Goal: Information Seeking & Learning: Learn about a topic

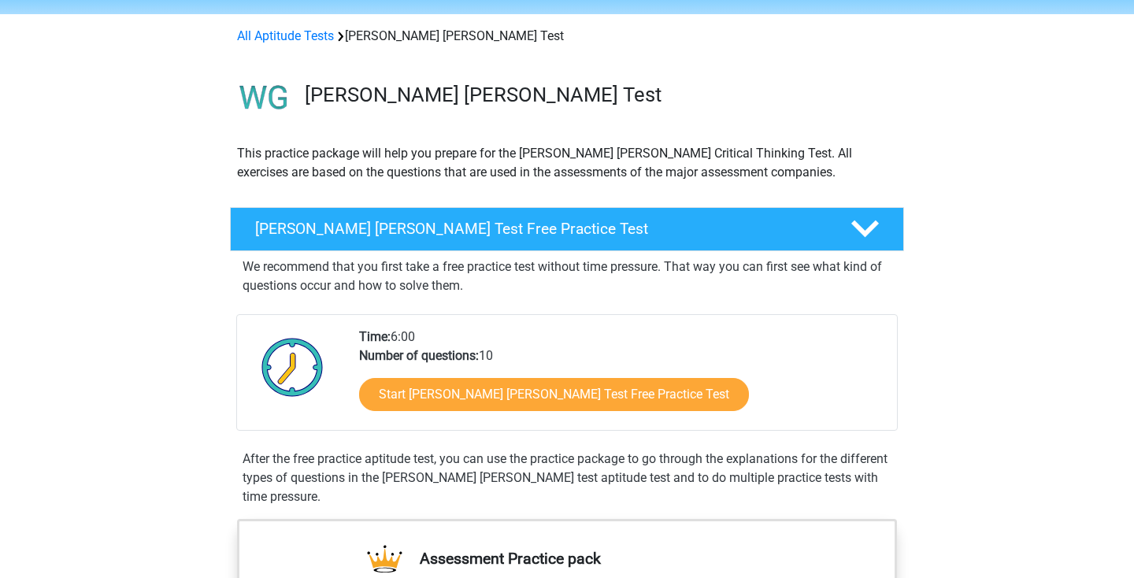
scroll to position [77, 0]
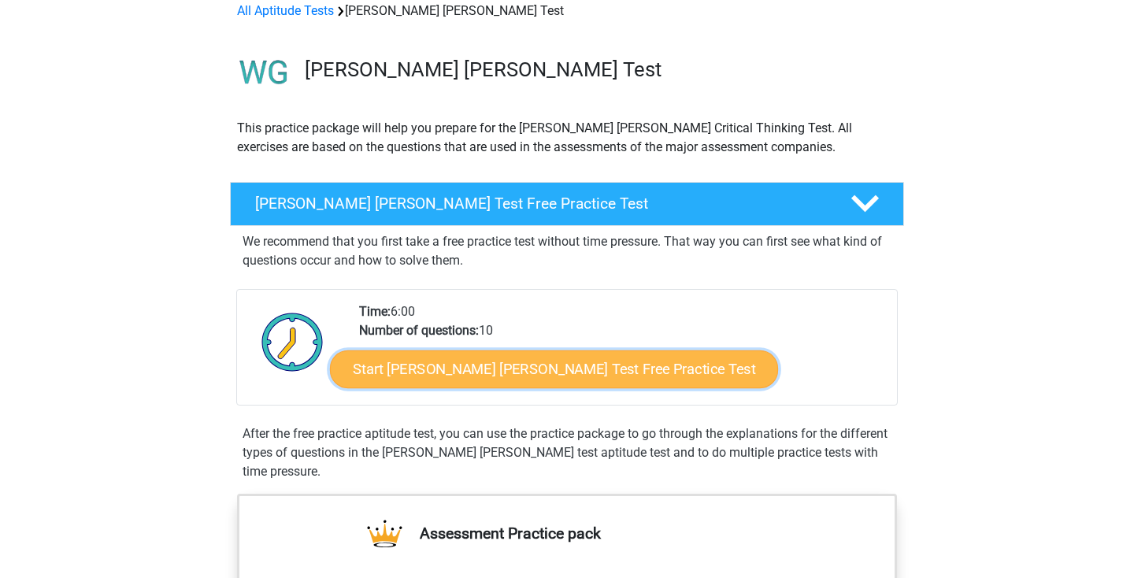
click at [518, 354] on link "Start Watson Glaser Test Free Practice Test" at bounding box center [554, 370] width 448 height 38
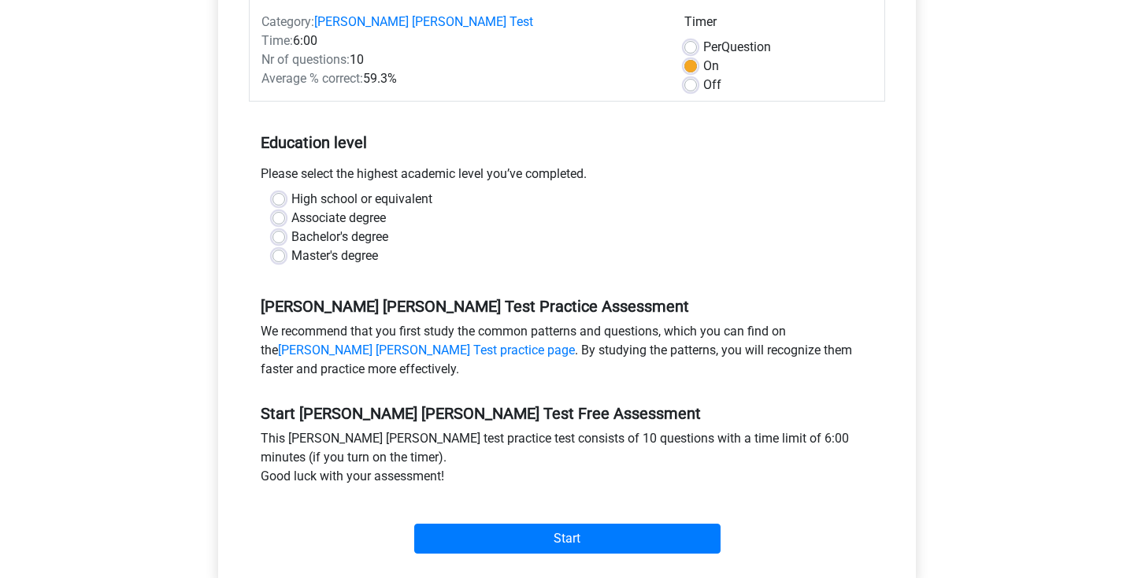
scroll to position [234, 0]
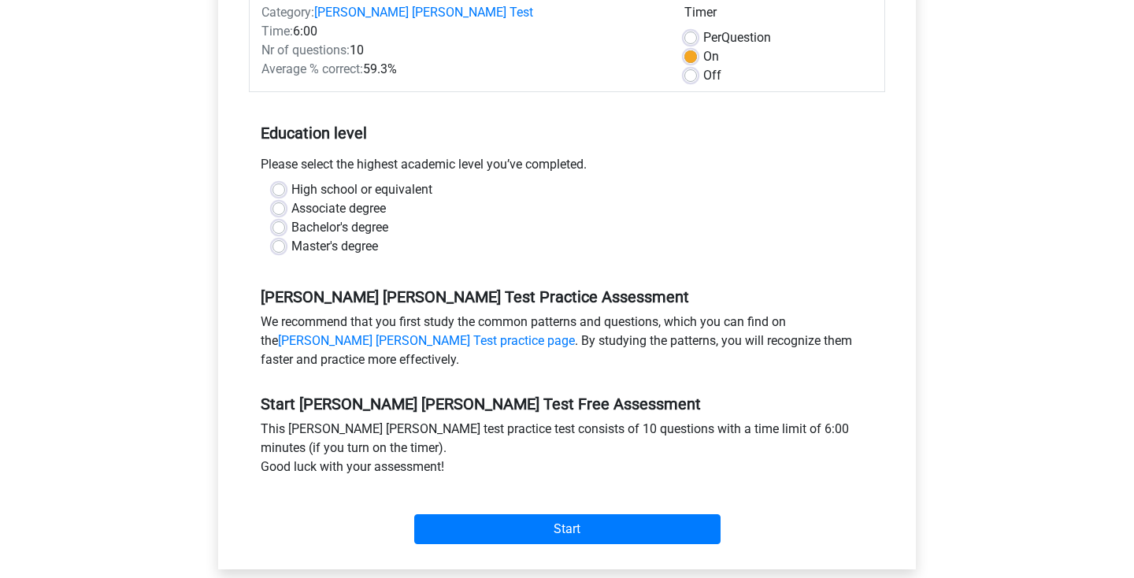
click at [291, 218] on label "Bachelor's degree" at bounding box center [339, 227] width 97 height 19
click at [281, 218] on input "Bachelor's degree" at bounding box center [279, 226] width 13 height 16
radio input "true"
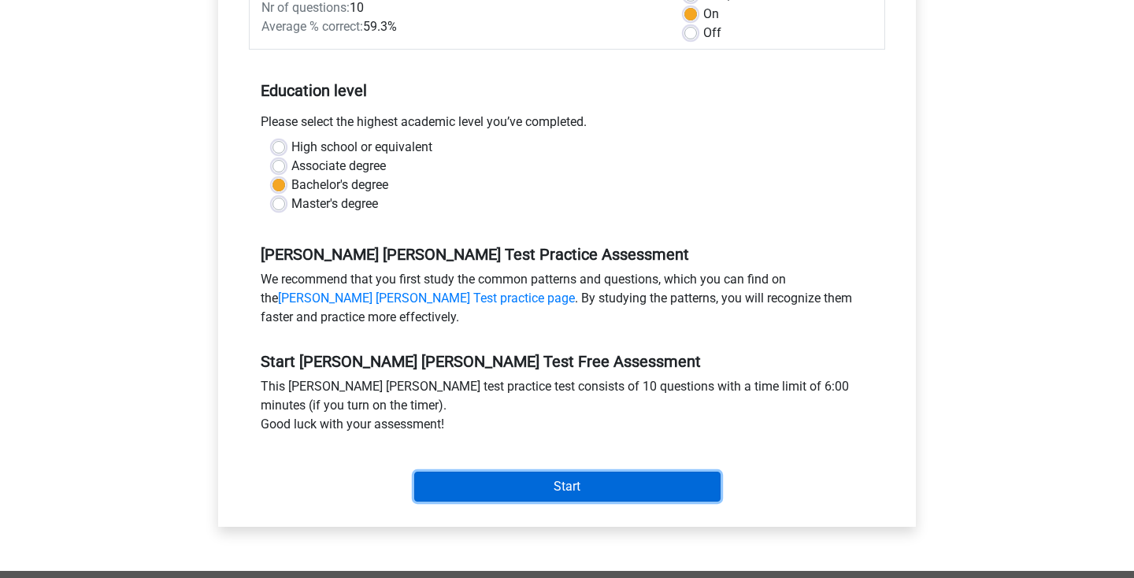
click at [566, 473] on input "Start" at bounding box center [567, 487] width 306 height 30
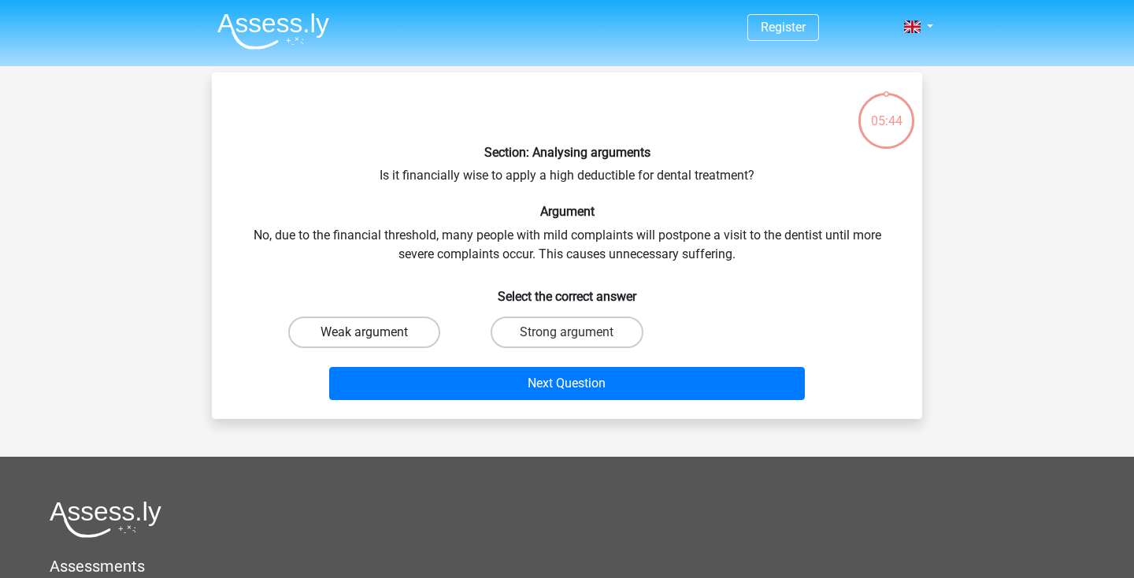
click at [351, 327] on label "Weak argument" at bounding box center [364, 333] width 152 height 32
click at [365, 332] on input "Weak argument" at bounding box center [370, 337] width 10 height 10
radio input "true"
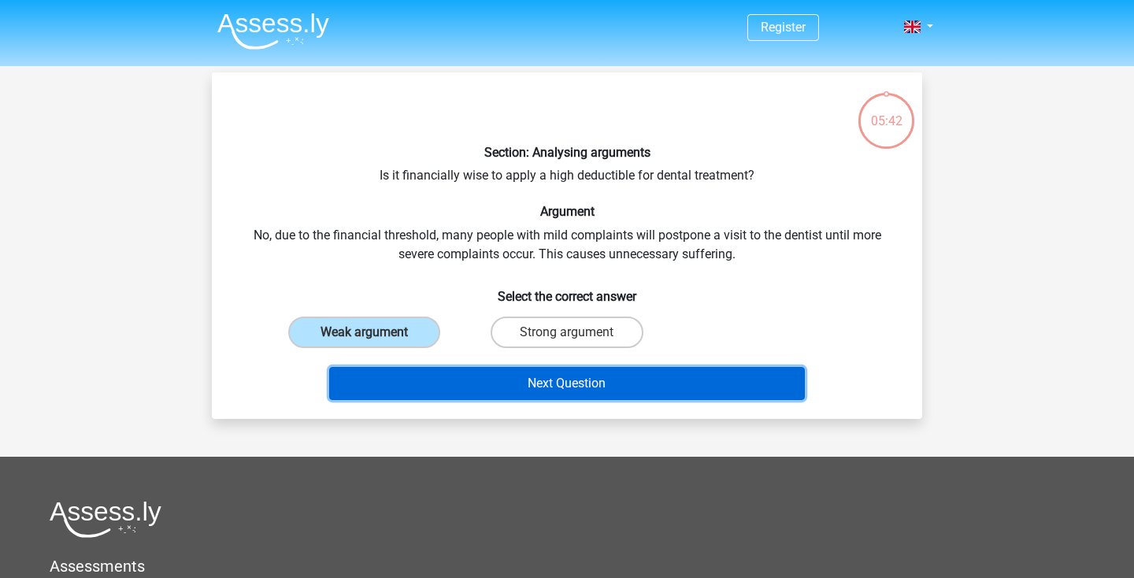
click at [501, 394] on button "Next Question" at bounding box center [567, 383] width 477 height 33
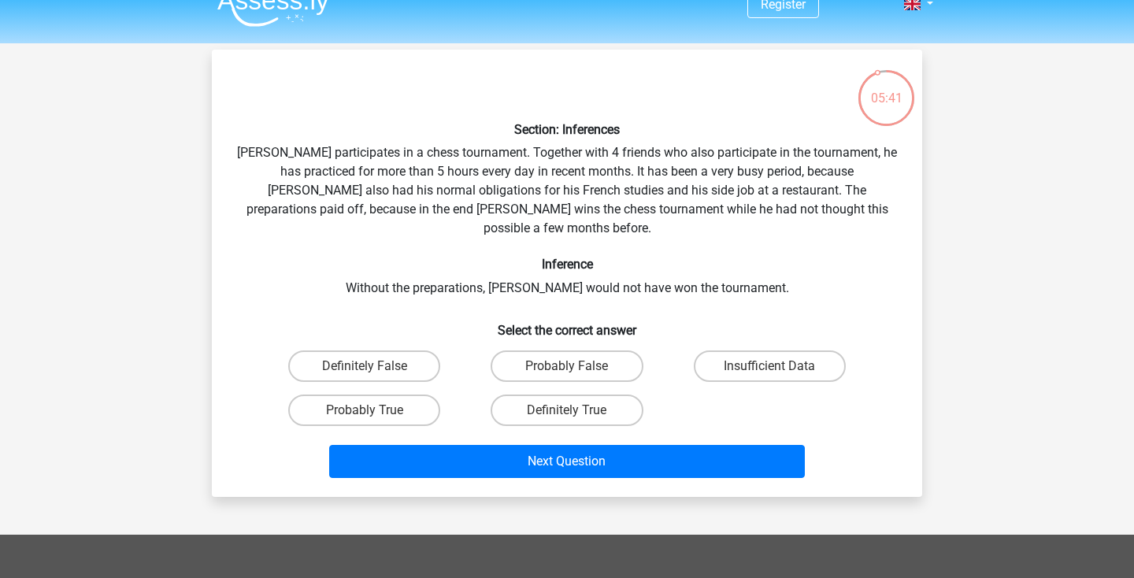
scroll to position [22, 0]
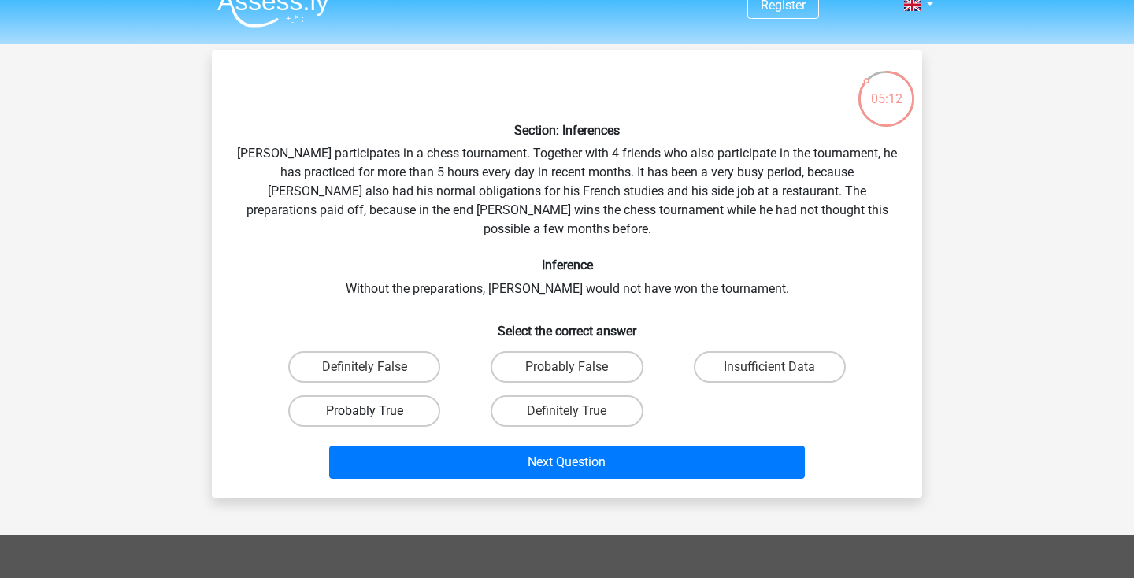
click at [375, 397] on label "Probably True" at bounding box center [364, 411] width 152 height 32
click at [375, 411] on input "Probably True" at bounding box center [370, 416] width 10 height 10
radio input "true"
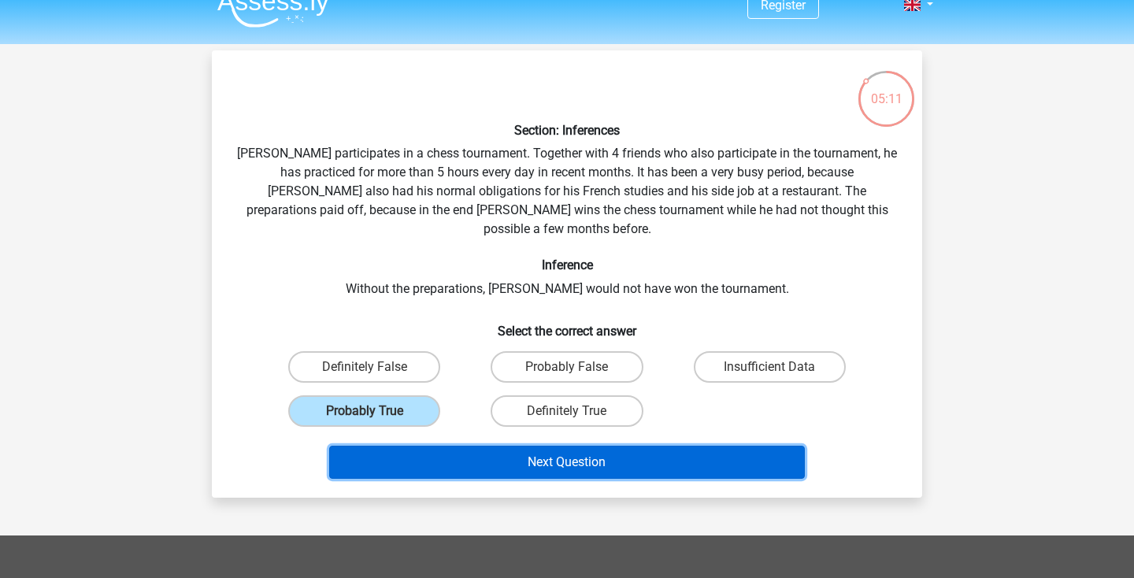
click at [537, 446] on button "Next Question" at bounding box center [567, 462] width 477 height 33
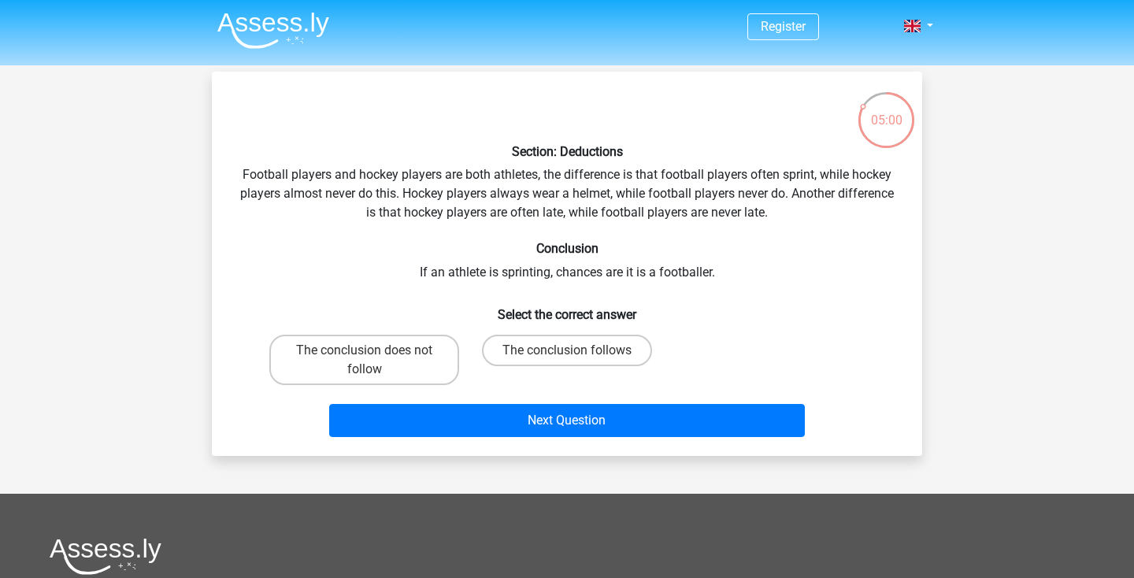
scroll to position [0, 0]
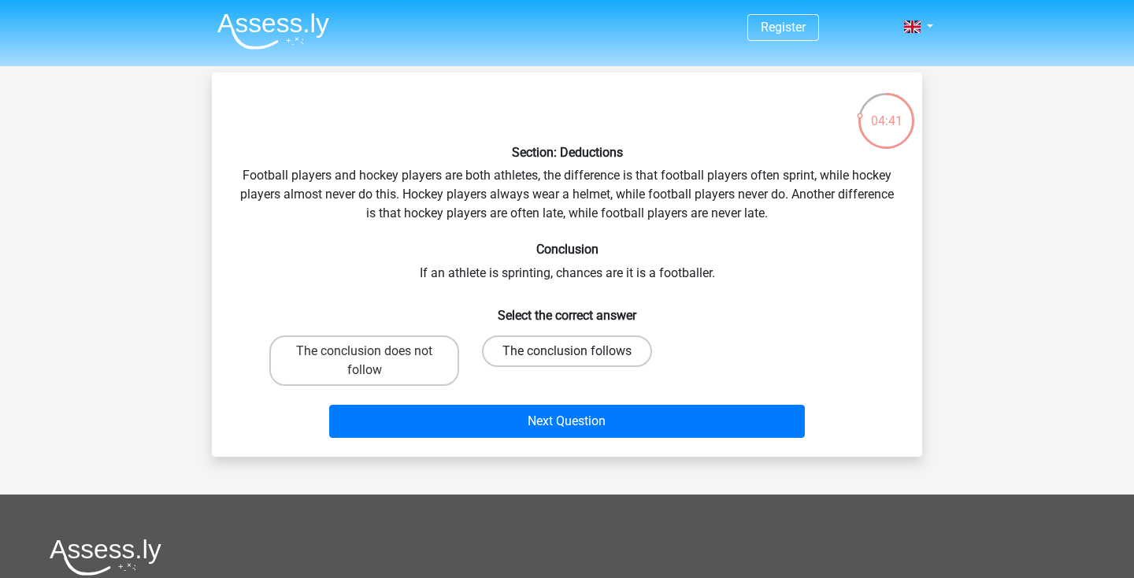
click at [525, 354] on label "The conclusion follows" at bounding box center [567, 352] width 170 height 32
click at [567, 354] on input "The conclusion follows" at bounding box center [572, 356] width 10 height 10
radio input "true"
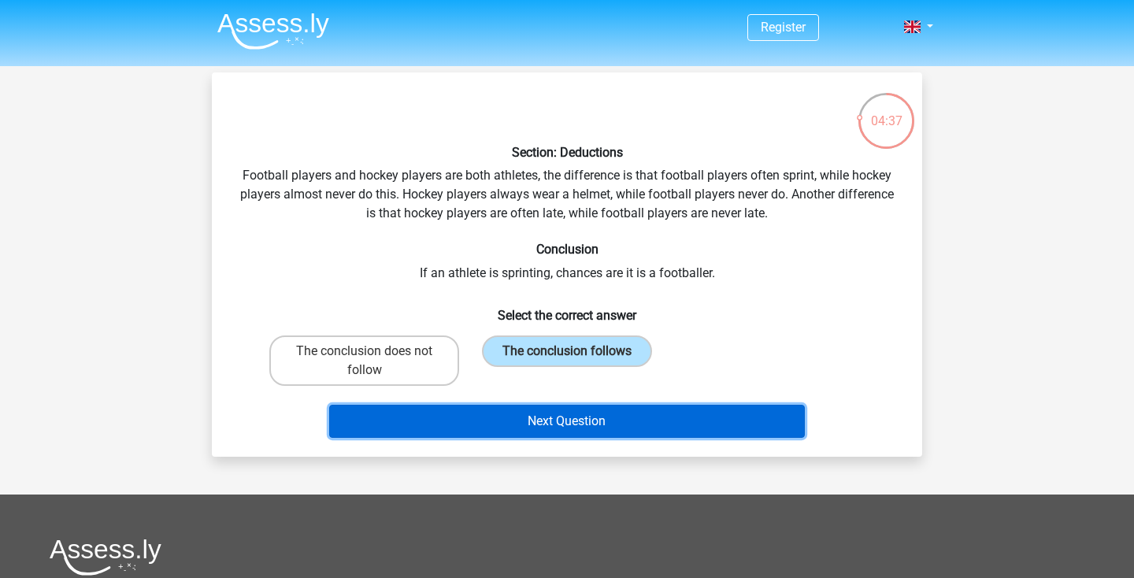
click at [524, 418] on button "Next Question" at bounding box center [567, 421] width 477 height 33
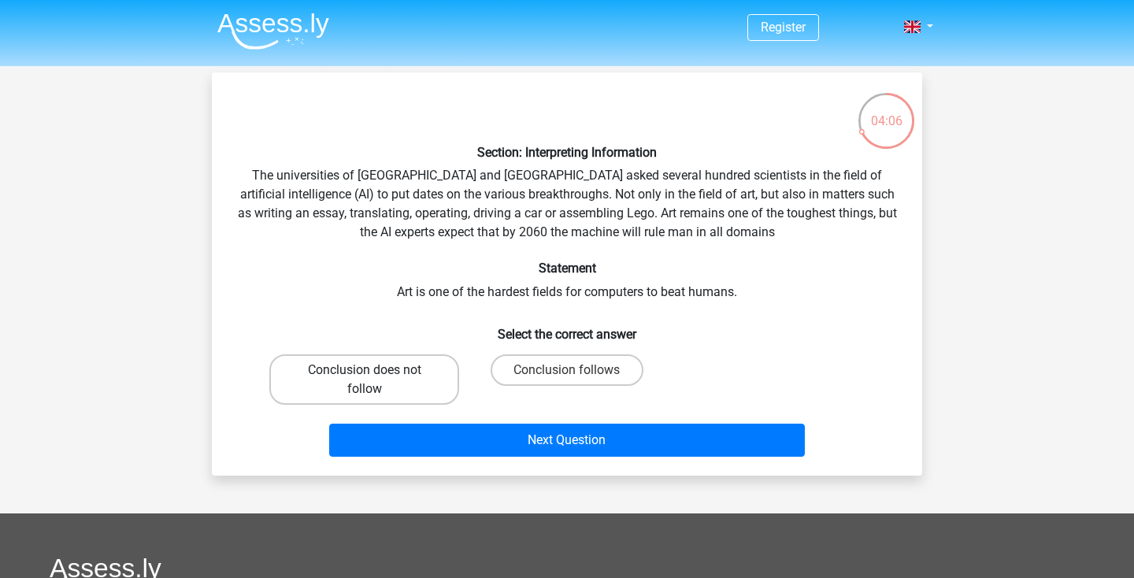
click at [417, 384] on label "Conclusion does not follow" at bounding box center [364, 379] width 190 height 50
click at [375, 380] on input "Conclusion does not follow" at bounding box center [370, 375] width 10 height 10
radio input "true"
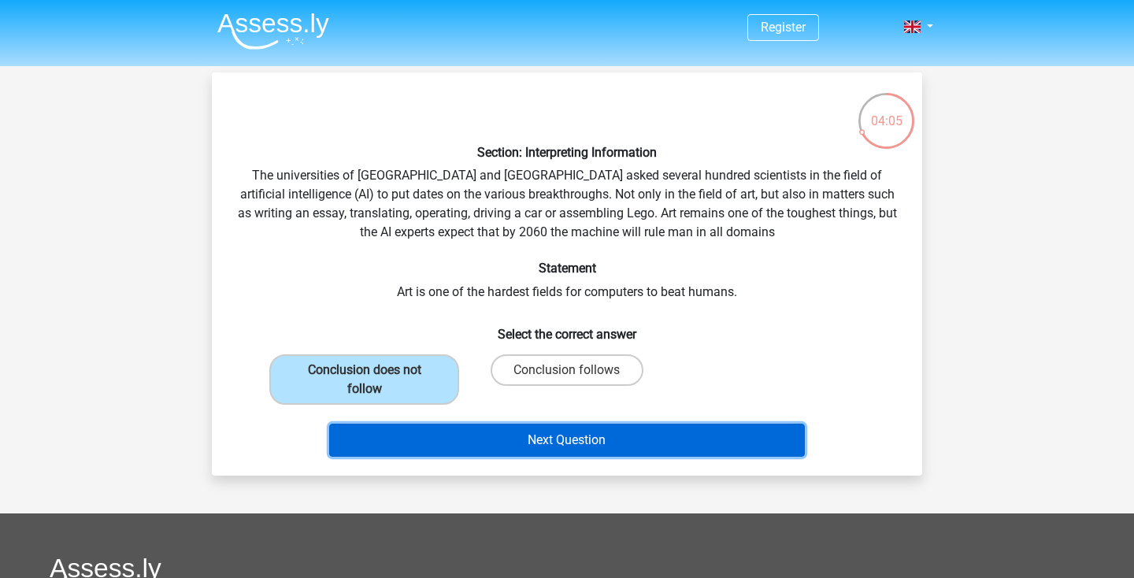
click at [512, 442] on button "Next Question" at bounding box center [567, 440] width 477 height 33
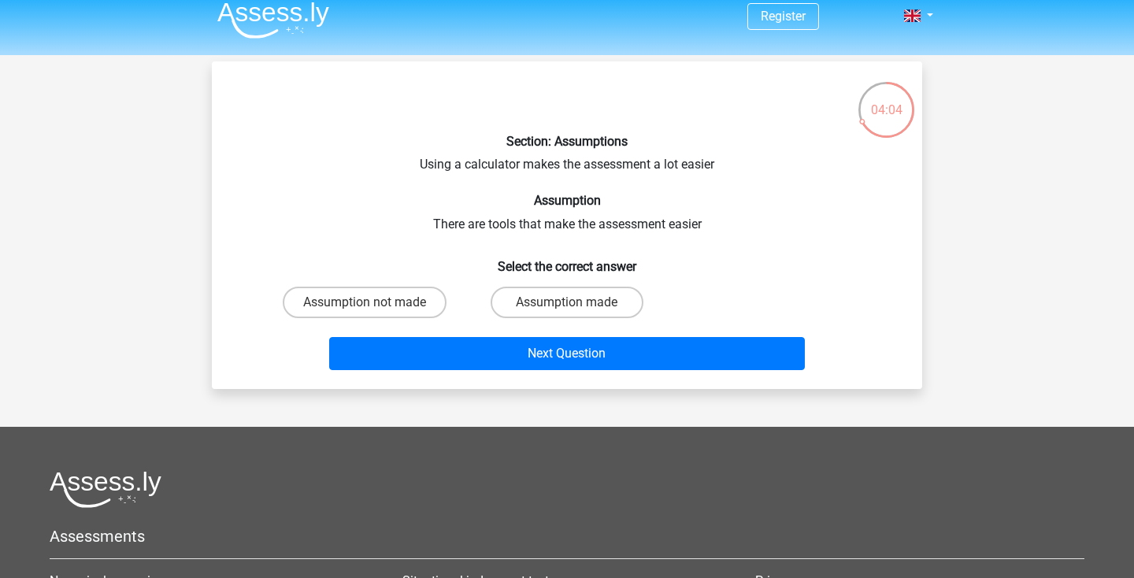
scroll to position [5, 0]
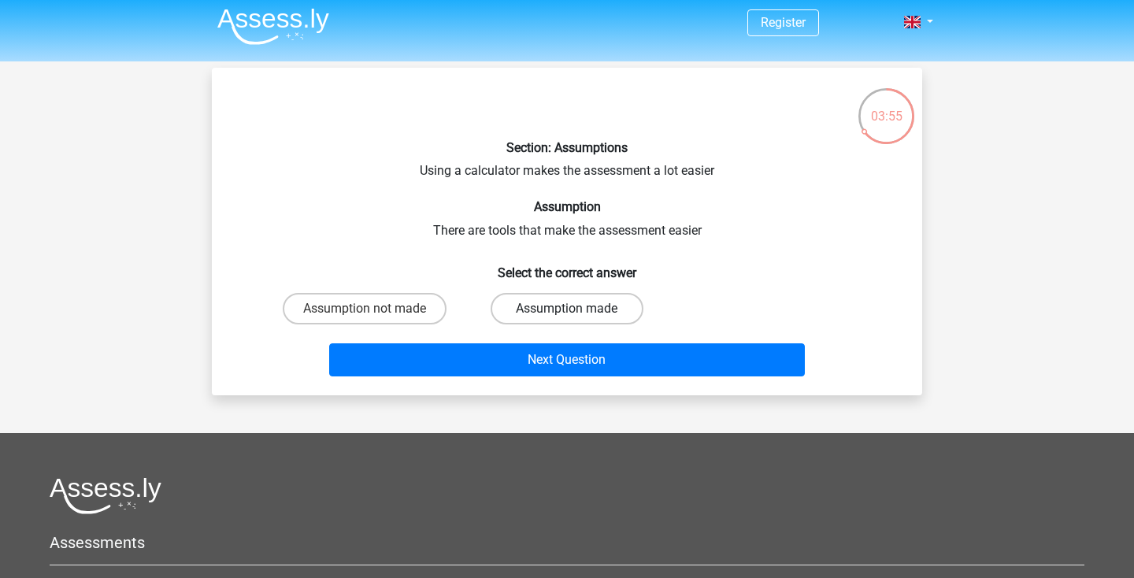
click at [577, 319] on label "Assumption made" at bounding box center [567, 309] width 152 height 32
click at [577, 319] on input "Assumption made" at bounding box center [572, 314] width 10 height 10
radio input "true"
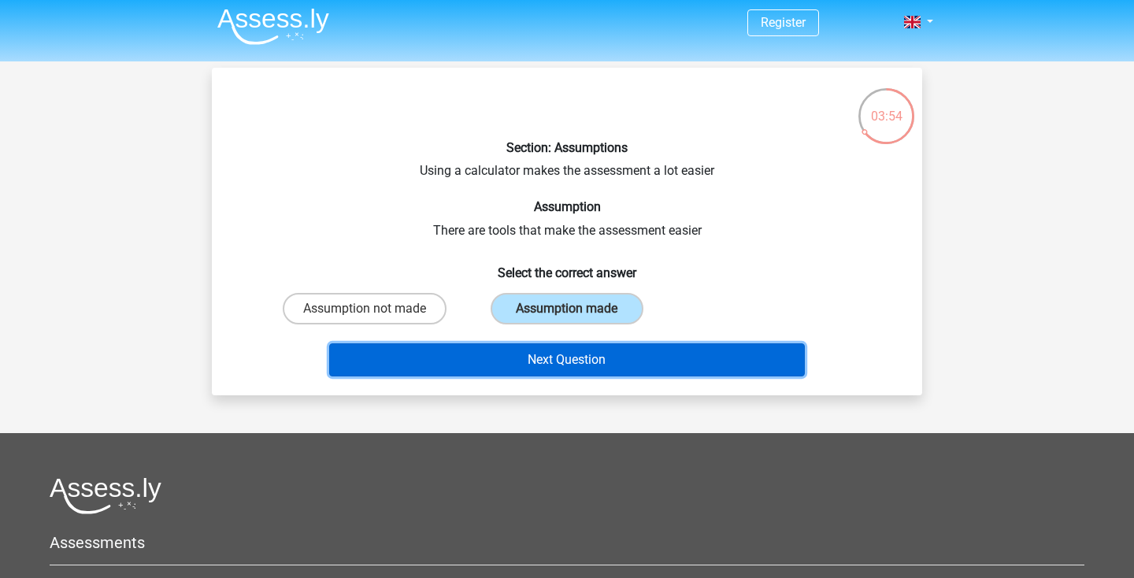
click at [594, 365] on button "Next Question" at bounding box center [567, 359] width 477 height 33
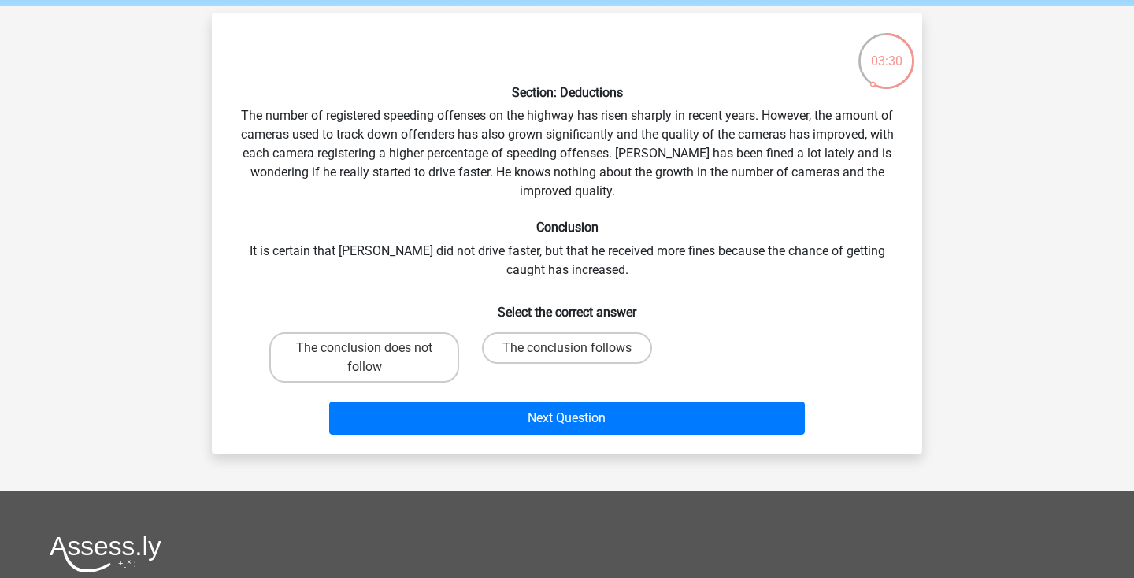
scroll to position [54, 0]
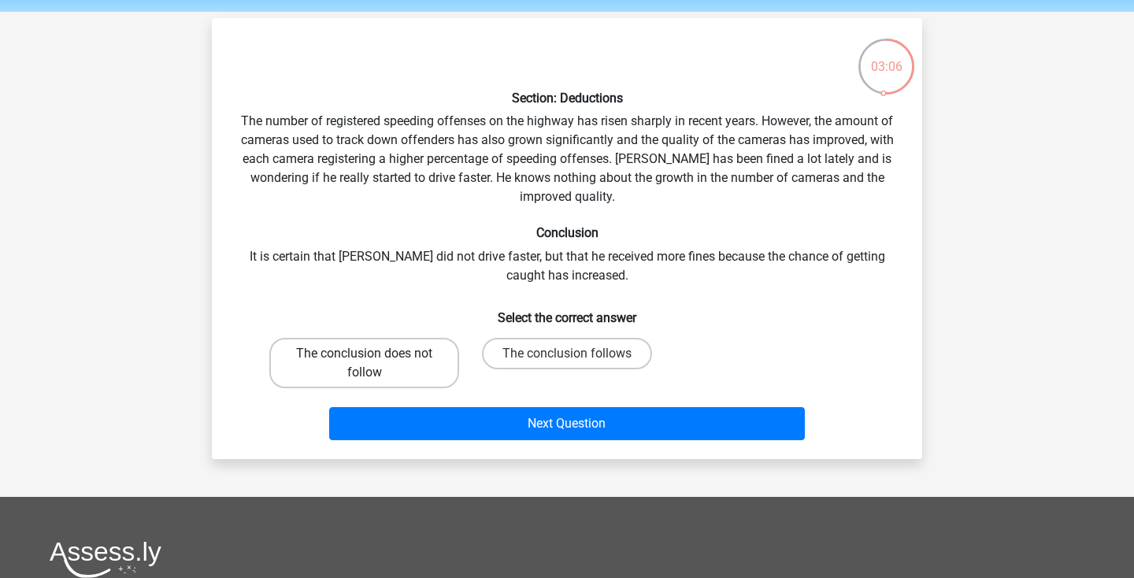
click at [348, 358] on label "The conclusion does not follow" at bounding box center [364, 363] width 190 height 50
click at [365, 358] on input "The conclusion does not follow" at bounding box center [370, 359] width 10 height 10
radio input "true"
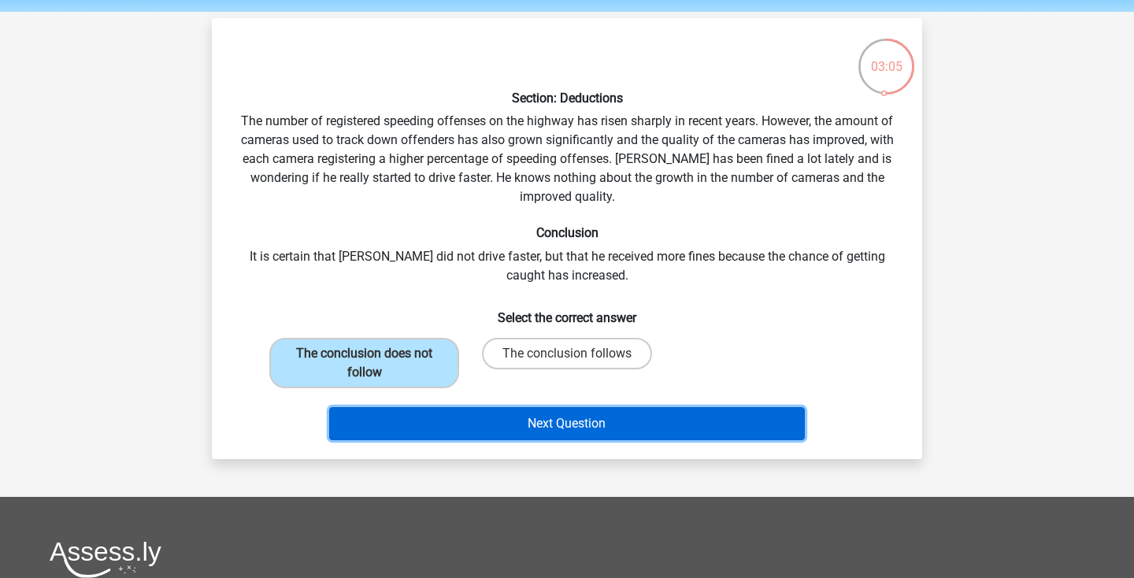
click at [484, 414] on button "Next Question" at bounding box center [567, 423] width 477 height 33
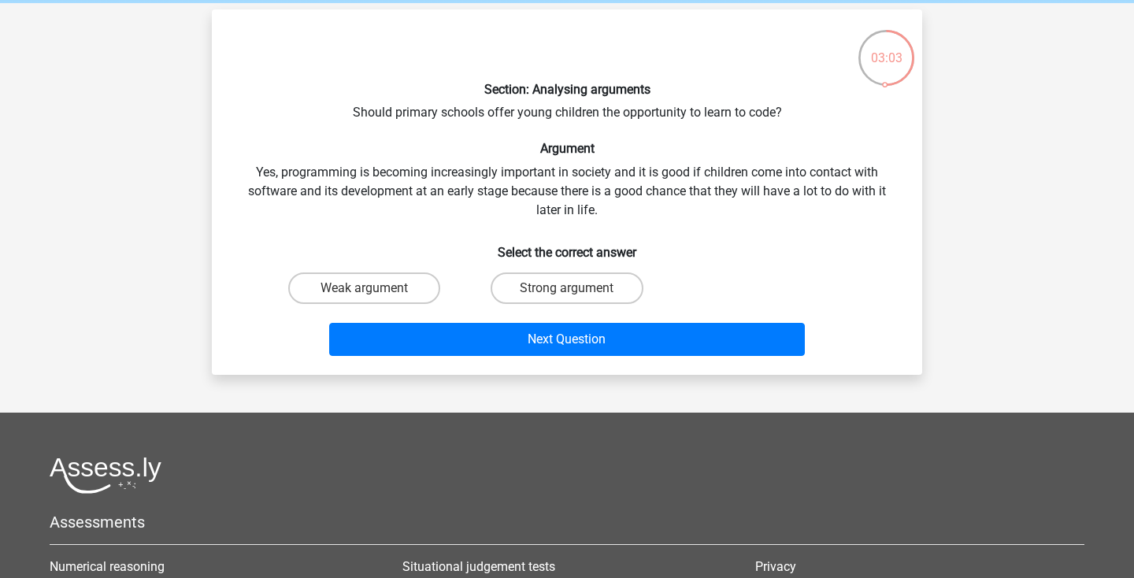
scroll to position [62, 0]
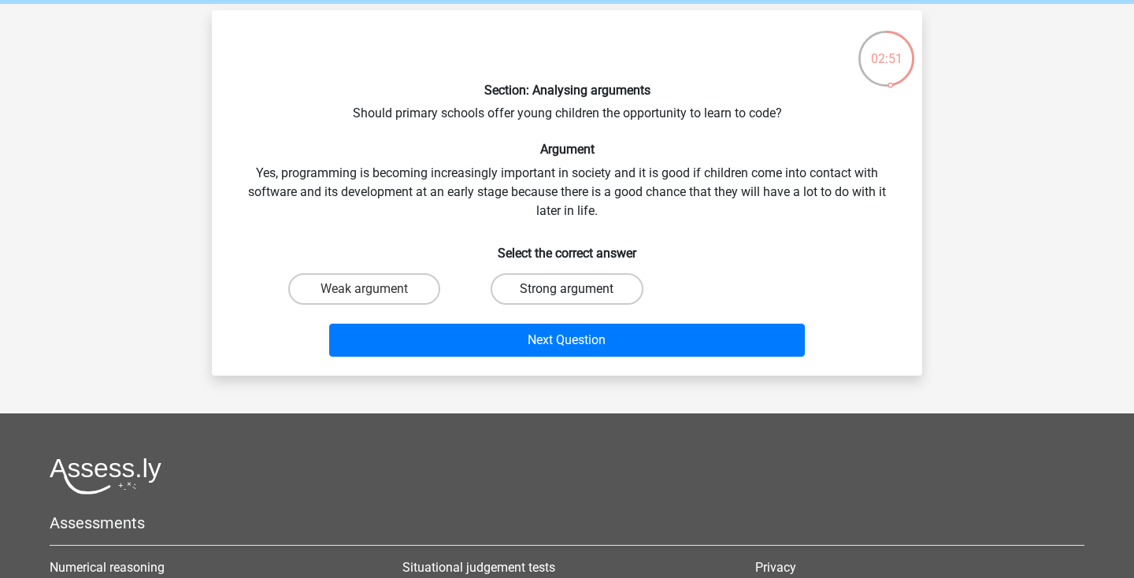
click at [566, 282] on label "Strong argument" at bounding box center [567, 289] width 152 height 32
click at [567, 289] on input "Strong argument" at bounding box center [572, 294] width 10 height 10
radio input "true"
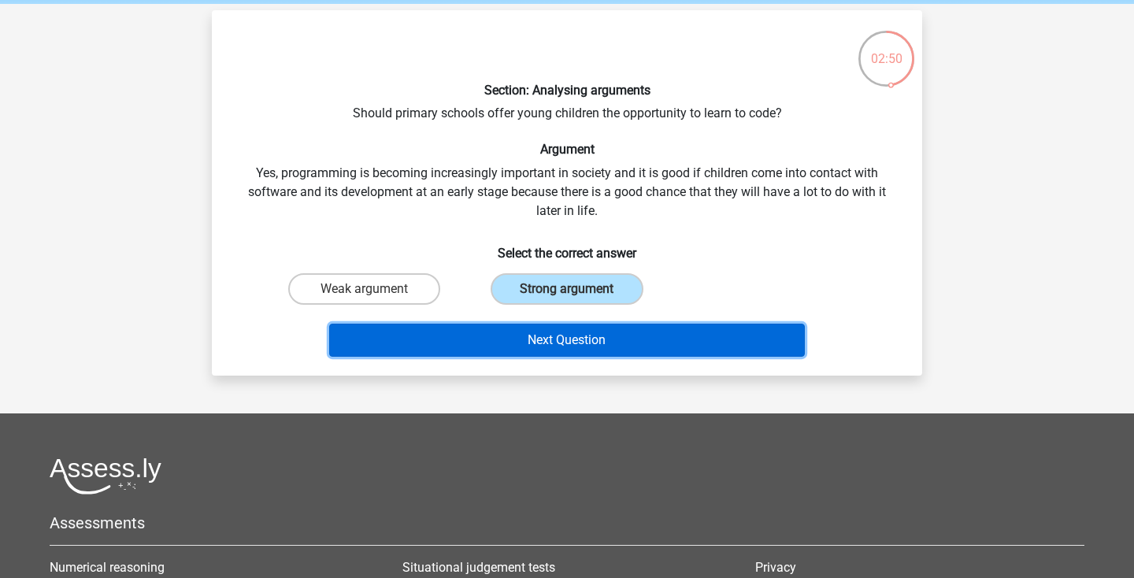
click at [599, 334] on button "Next Question" at bounding box center [567, 340] width 477 height 33
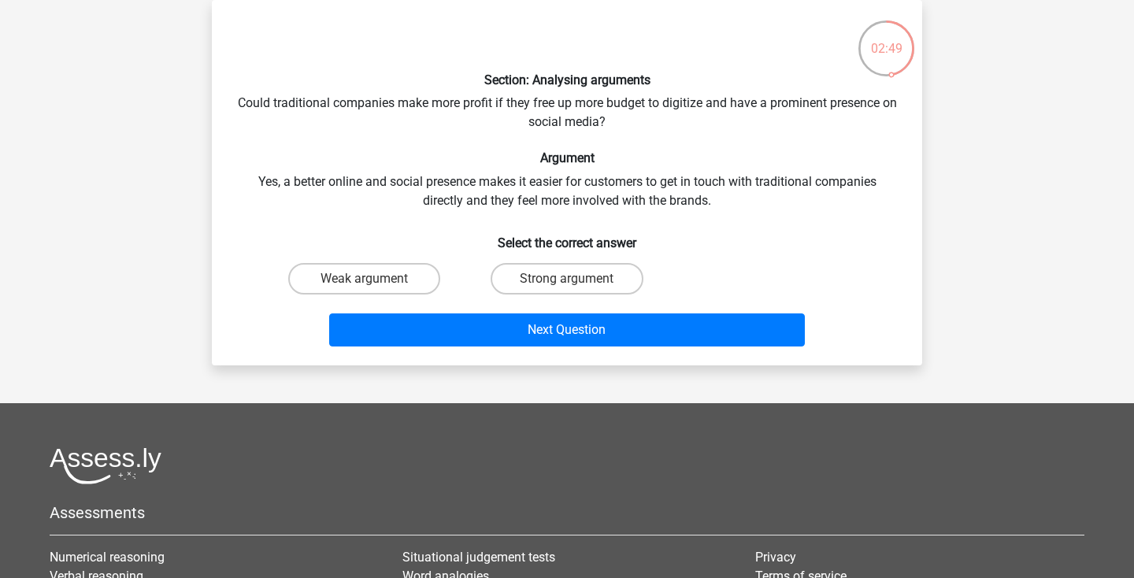
scroll to position [61, 0]
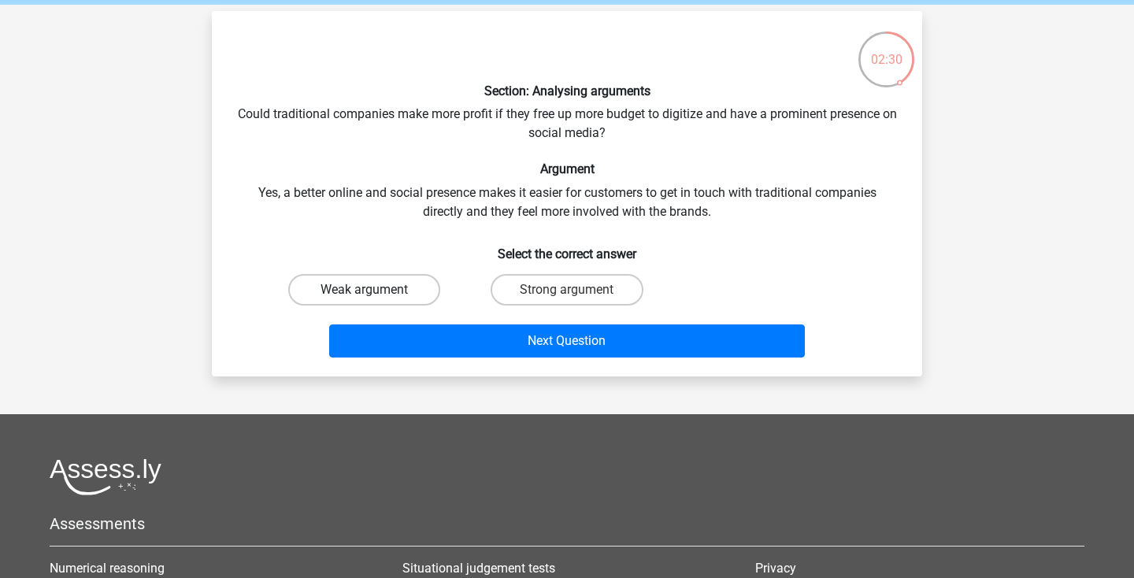
click at [383, 291] on label "Weak argument" at bounding box center [364, 290] width 152 height 32
click at [375, 291] on input "Weak argument" at bounding box center [370, 295] width 10 height 10
radio input "true"
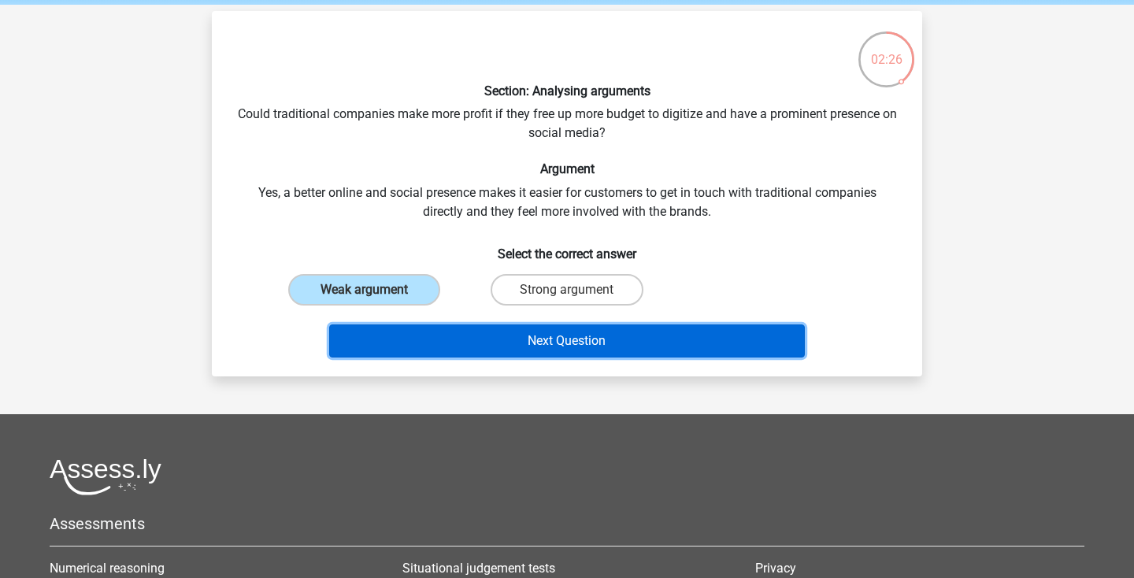
click at [644, 343] on button "Next Question" at bounding box center [567, 341] width 477 height 33
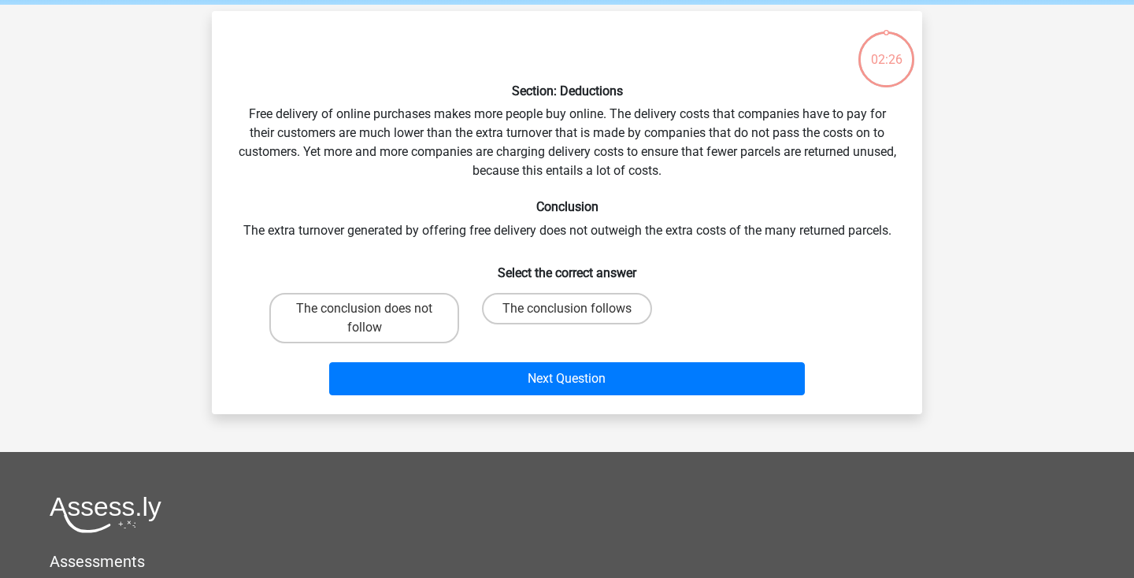
scroll to position [72, 0]
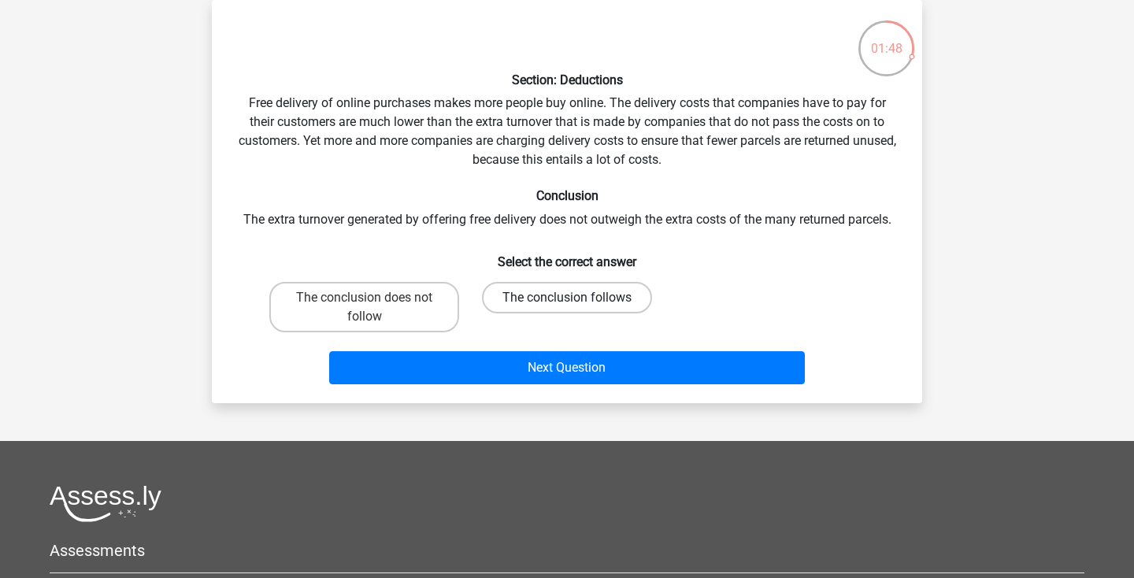
click at [562, 299] on label "The conclusion follows" at bounding box center [567, 298] width 170 height 32
click at [567, 299] on input "The conclusion follows" at bounding box center [572, 303] width 10 height 10
radio input "true"
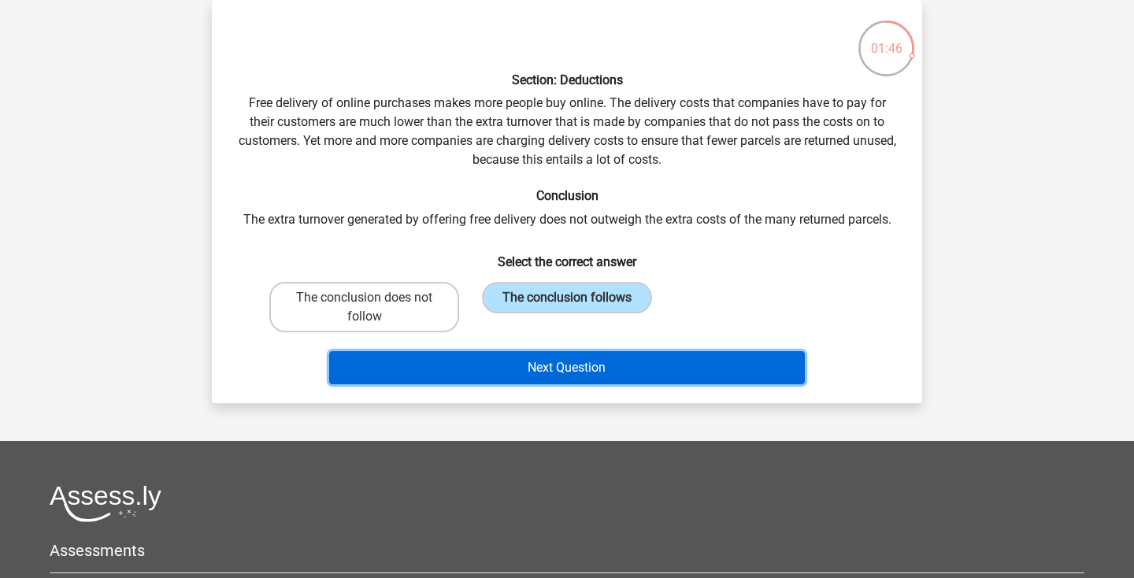
click at [597, 376] on button "Next Question" at bounding box center [567, 367] width 477 height 33
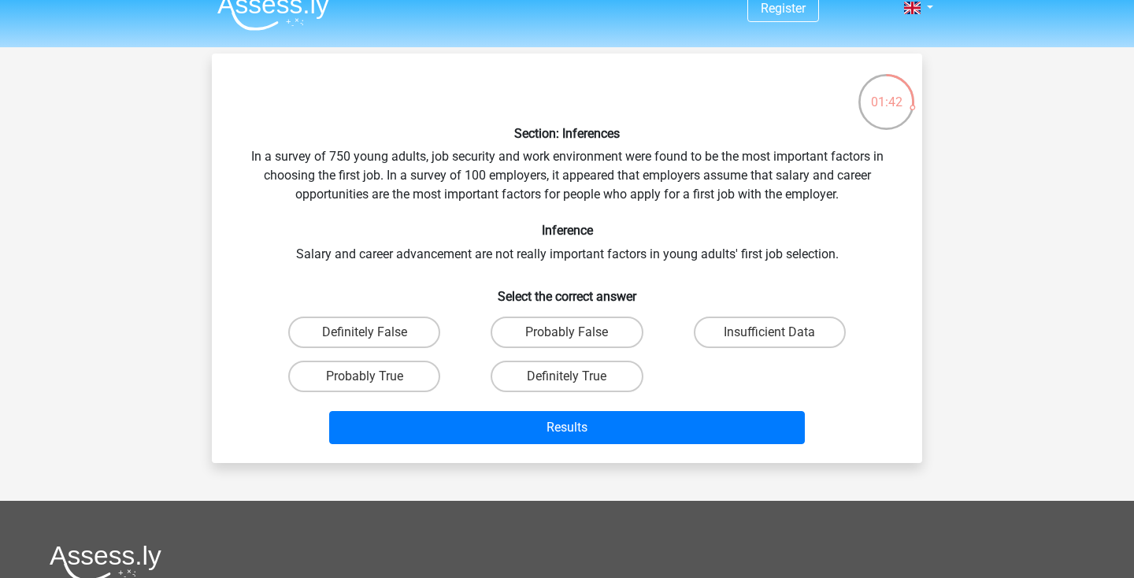
scroll to position [21, 0]
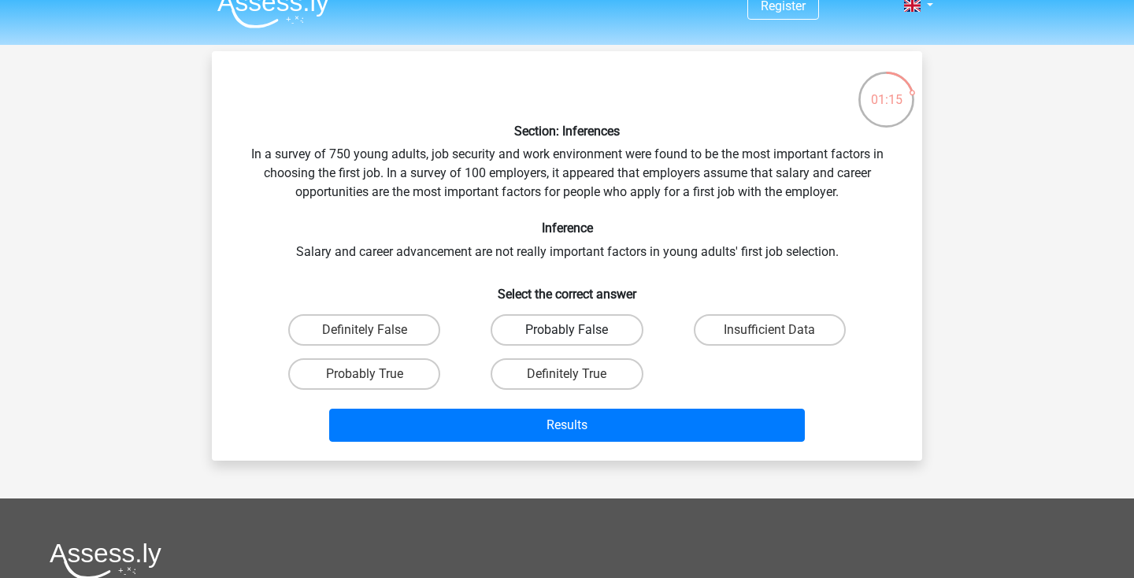
click at [600, 330] on label "Probably False" at bounding box center [567, 330] width 152 height 32
click at [577, 330] on input "Probably False" at bounding box center [572, 335] width 10 height 10
radio input "true"
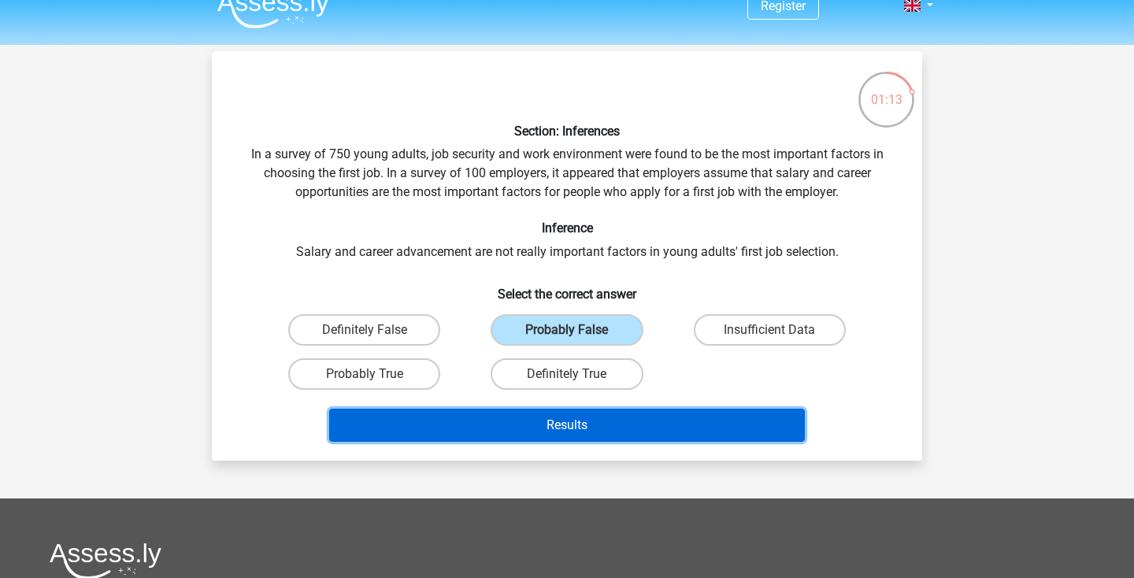
click at [674, 429] on button "Results" at bounding box center [567, 425] width 477 height 33
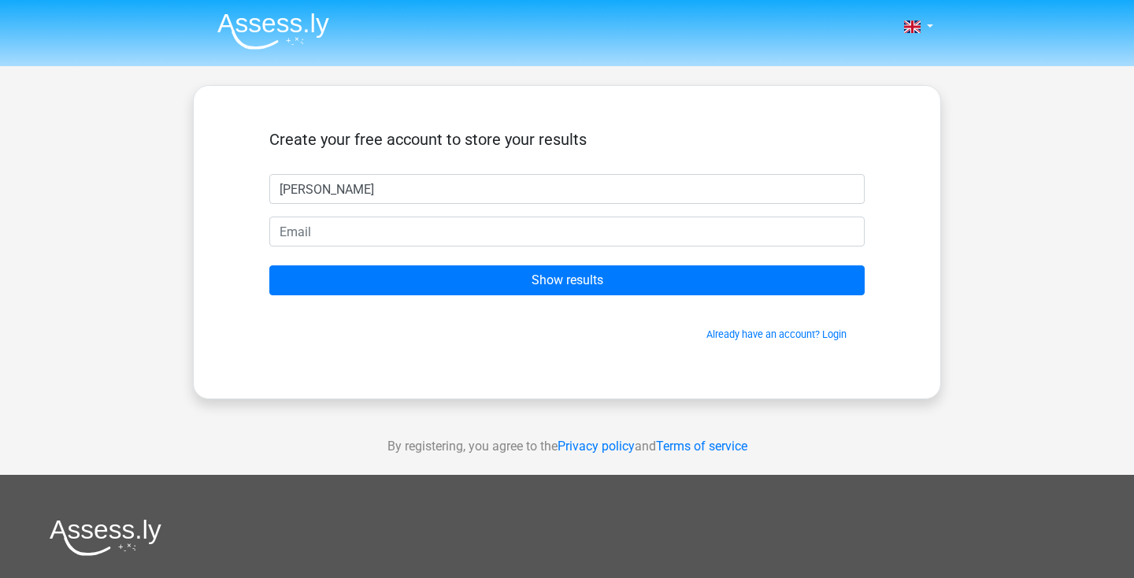
type input "[PERSON_NAME]"
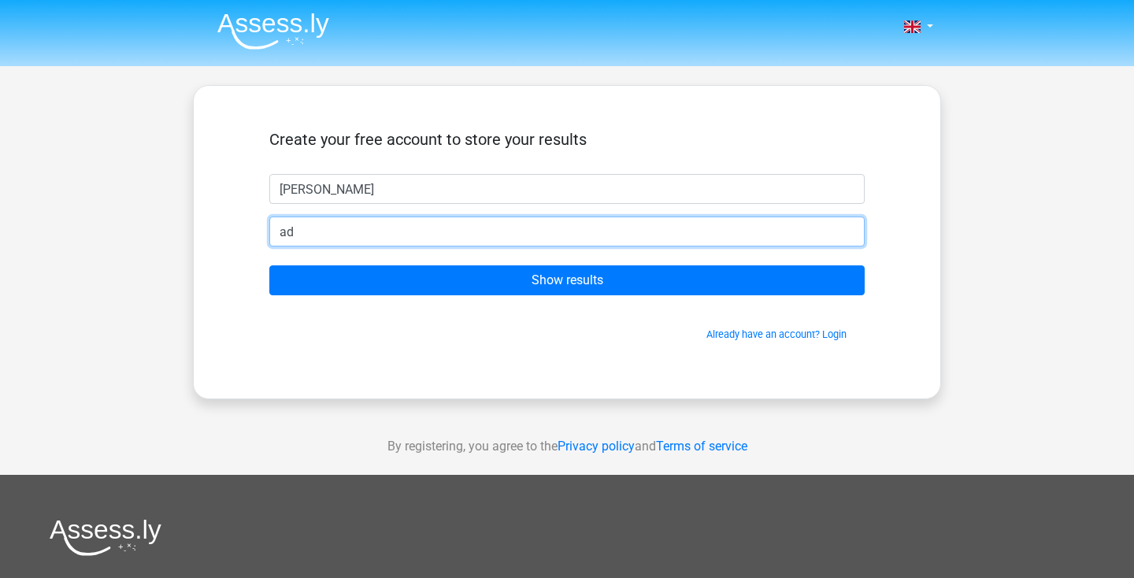
type input "adam.england98@outlook.com"
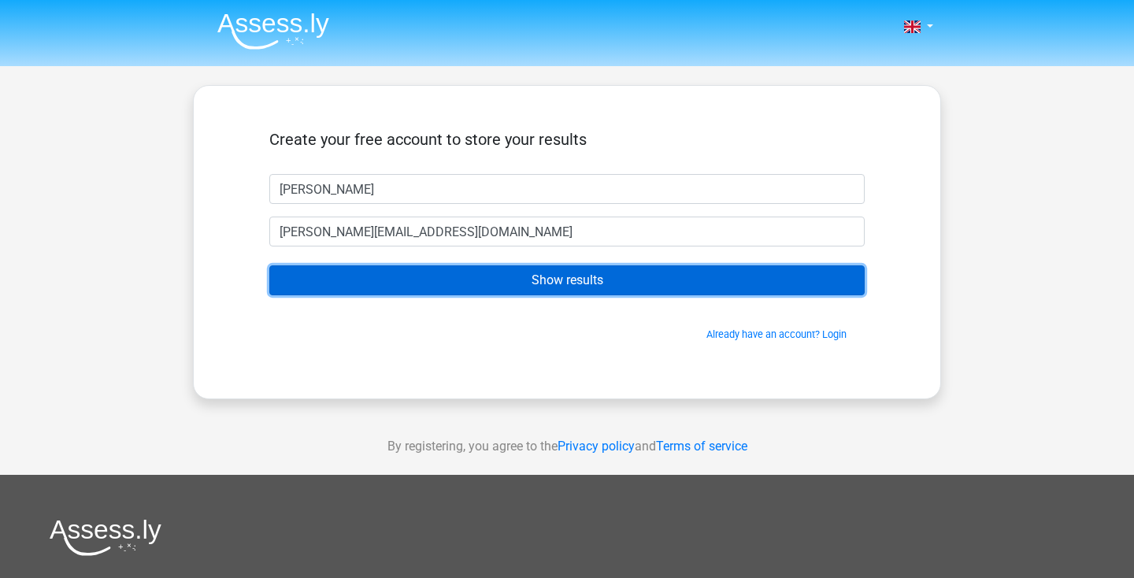
click at [483, 287] on input "Show results" at bounding box center [567, 280] width 596 height 30
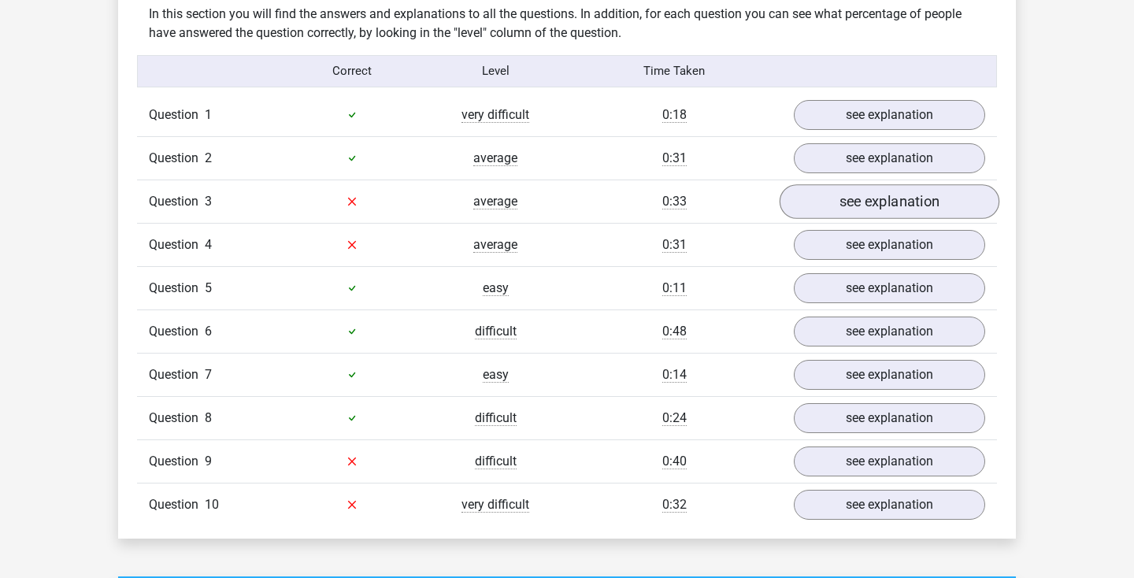
scroll to position [1249, 0]
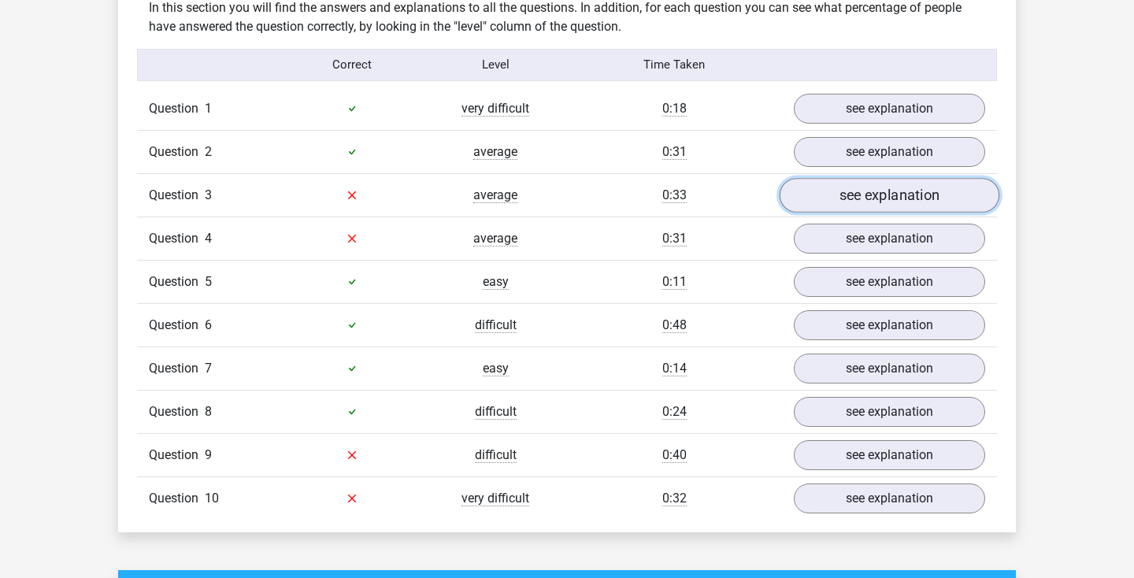
click at [844, 195] on link "see explanation" at bounding box center [890, 195] width 220 height 35
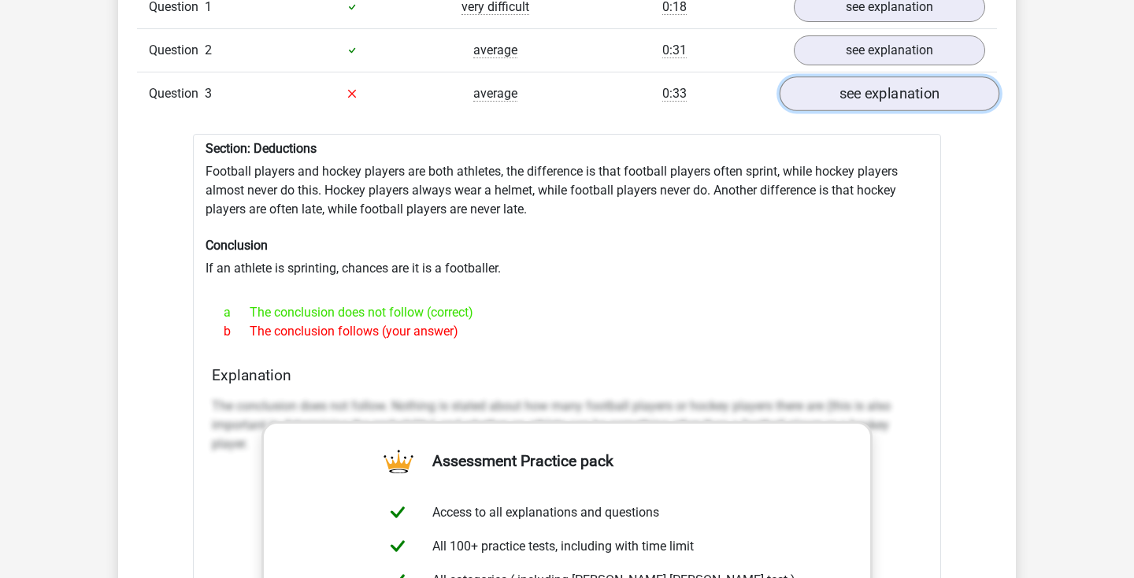
scroll to position [1225, 0]
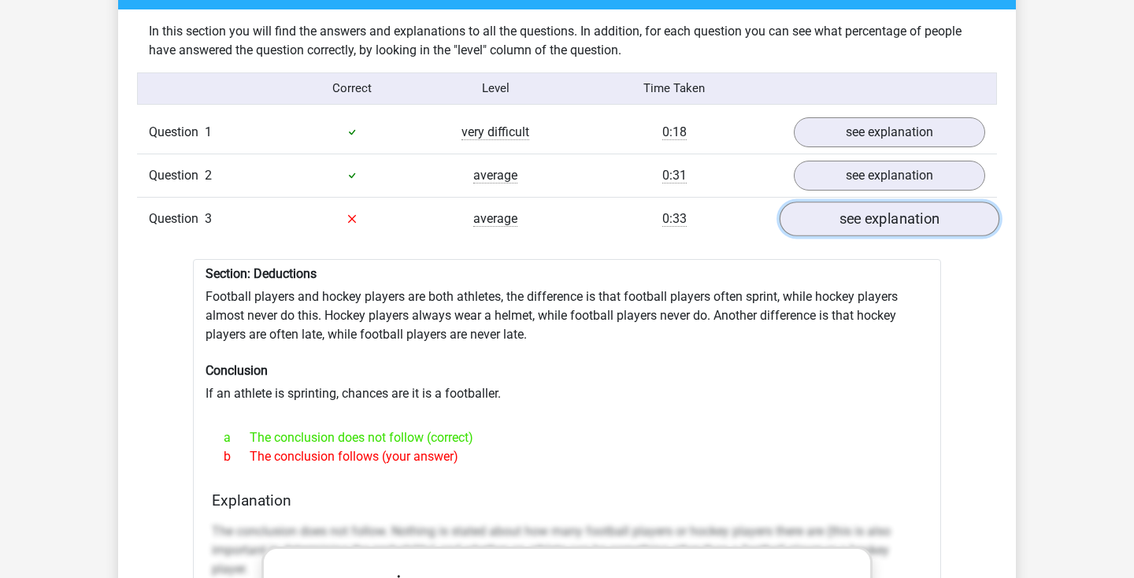
click at [863, 212] on link "see explanation" at bounding box center [890, 219] width 220 height 35
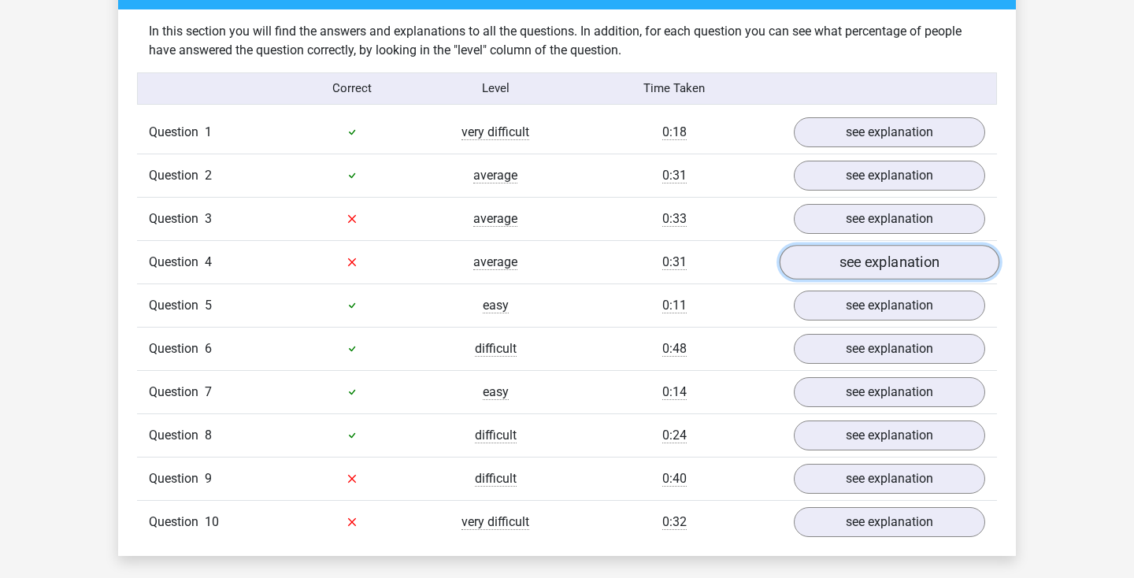
click at [855, 257] on link "see explanation" at bounding box center [890, 262] width 220 height 35
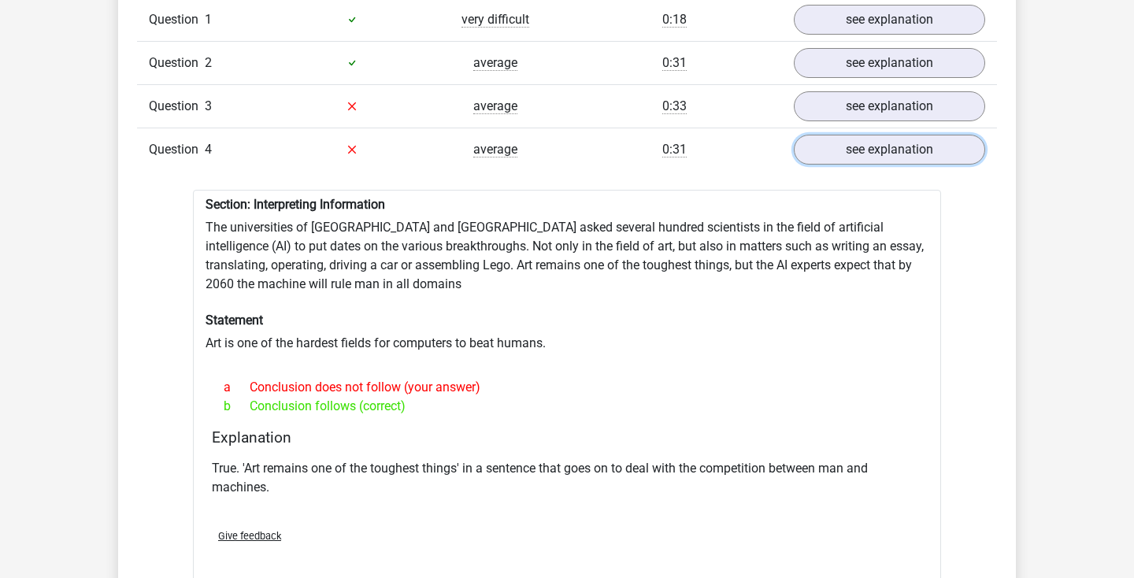
scroll to position [1354, 0]
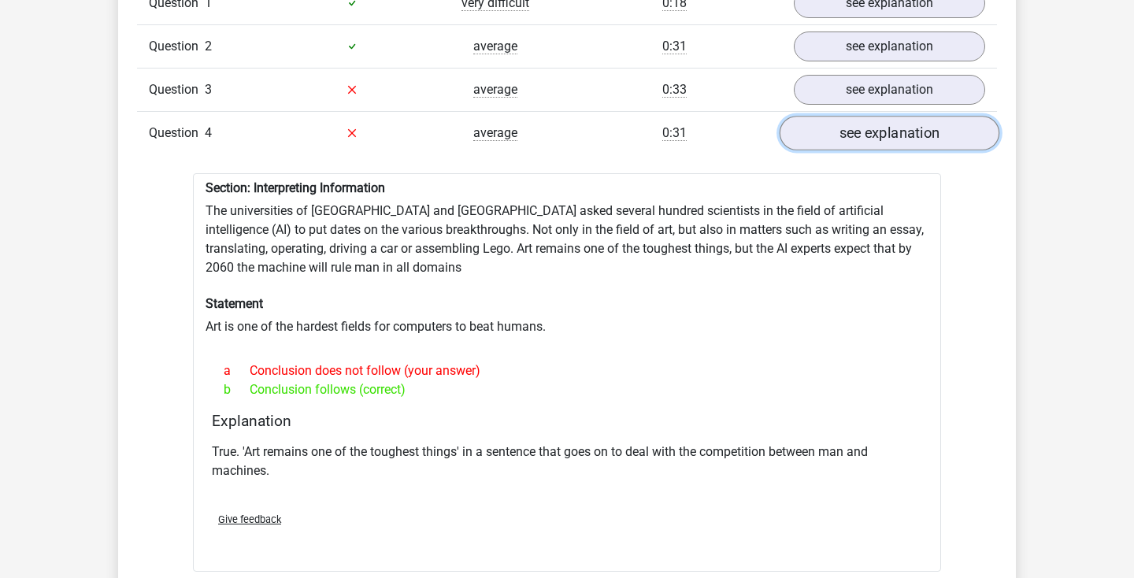
click at [846, 127] on link "see explanation" at bounding box center [890, 133] width 220 height 35
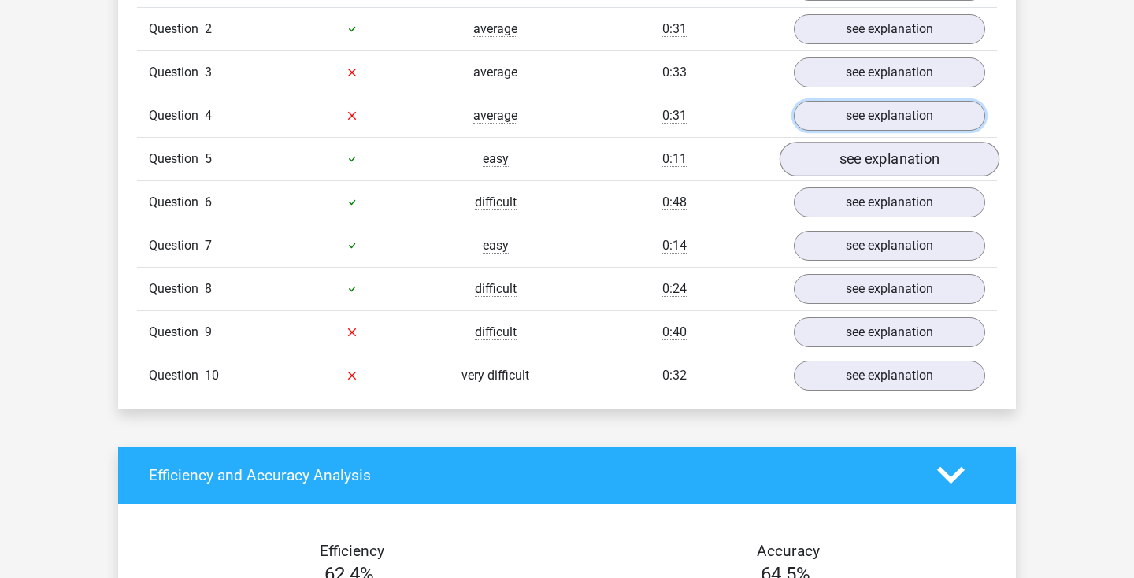
scroll to position [1375, 0]
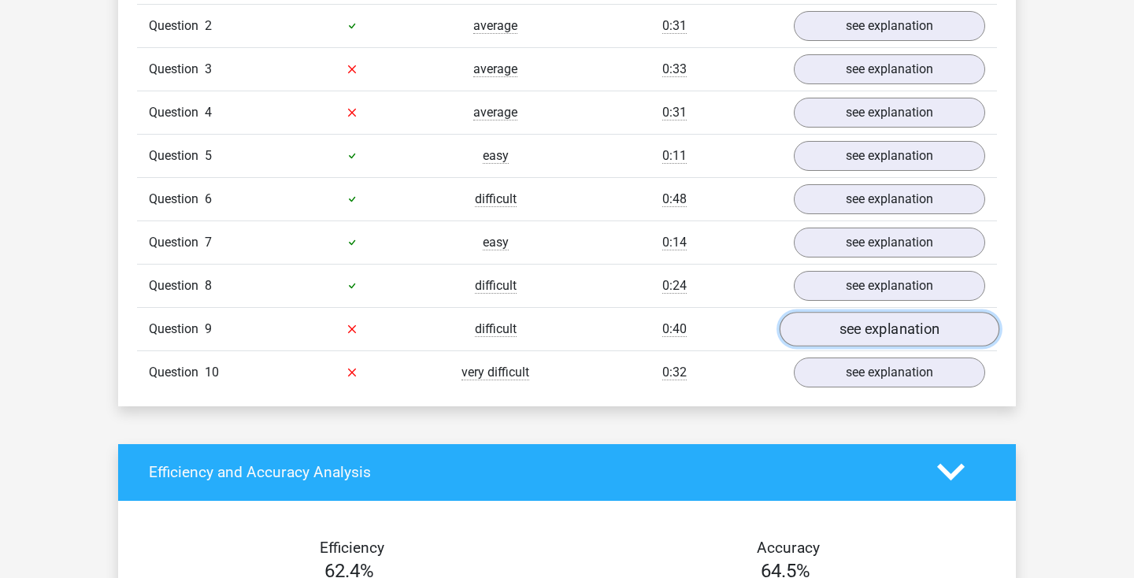
click at [852, 319] on link "see explanation" at bounding box center [890, 329] width 220 height 35
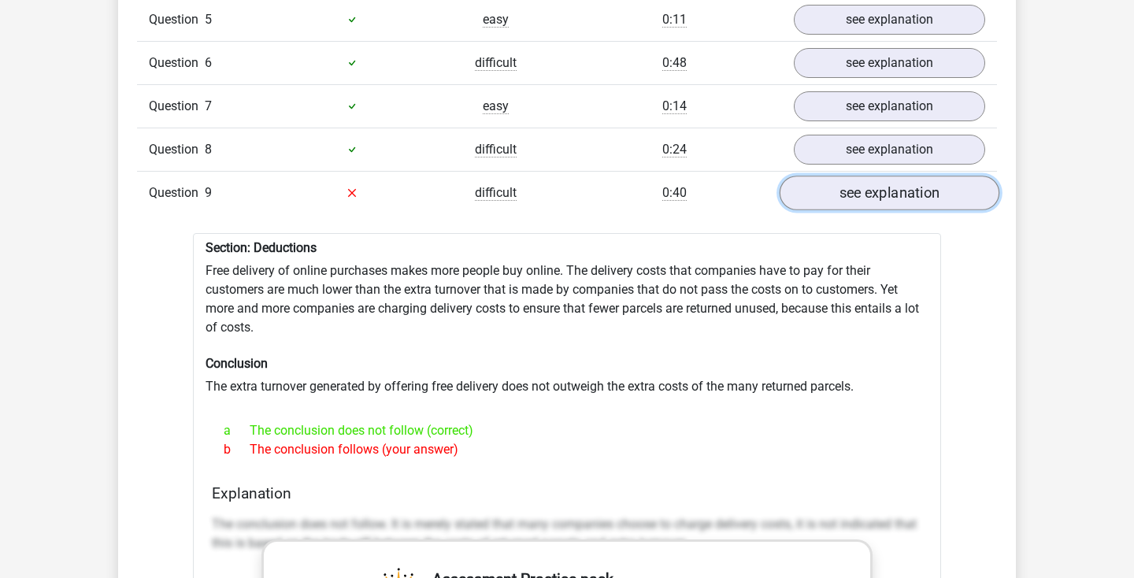
scroll to position [1584, 0]
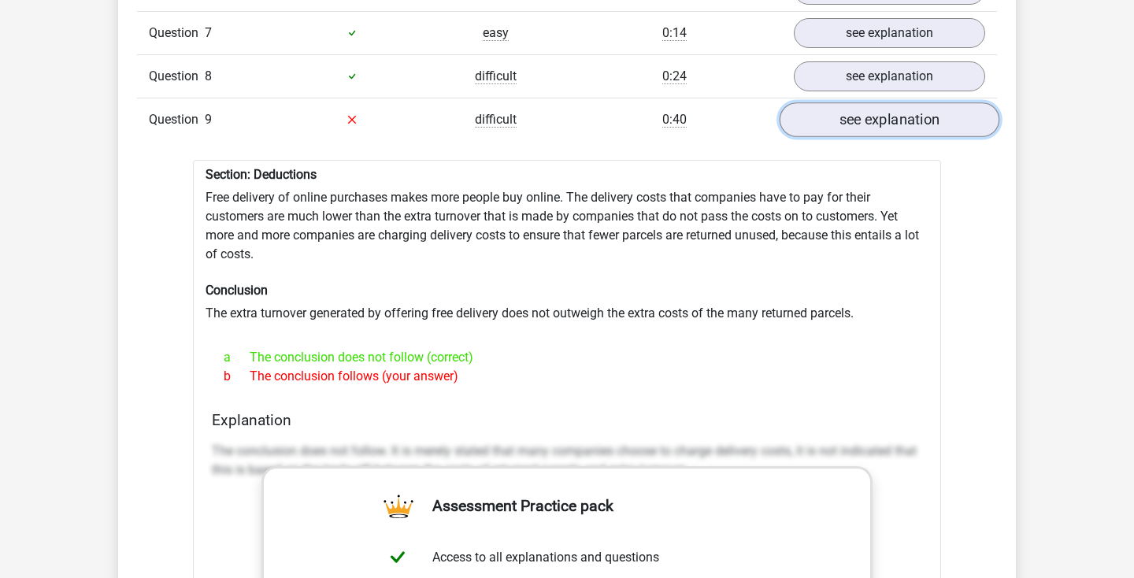
click at [883, 119] on link "see explanation" at bounding box center [890, 119] width 220 height 35
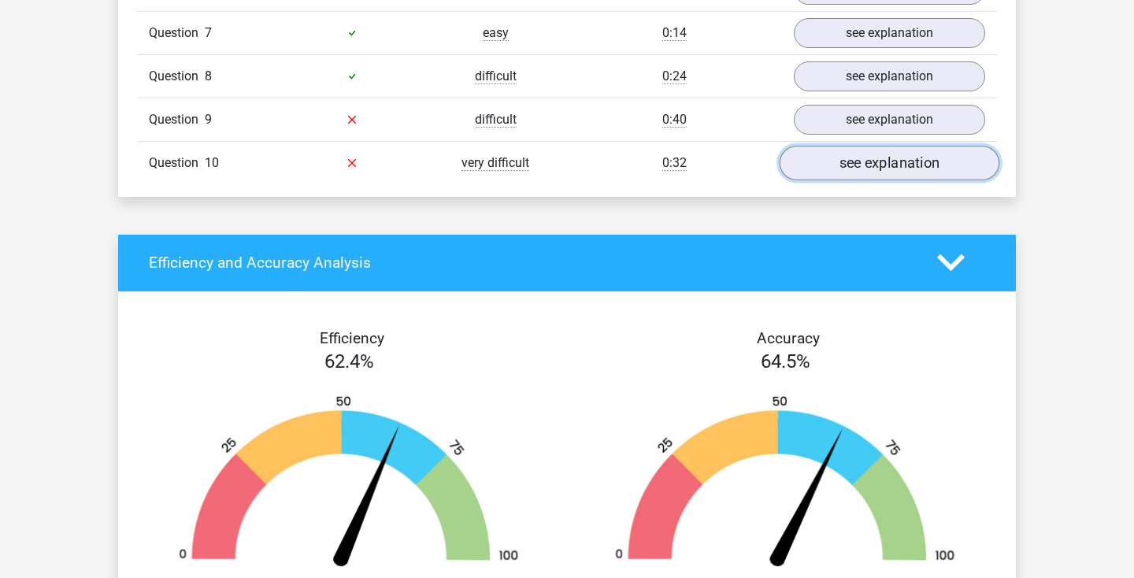
click at [877, 158] on link "see explanation" at bounding box center [890, 163] width 220 height 35
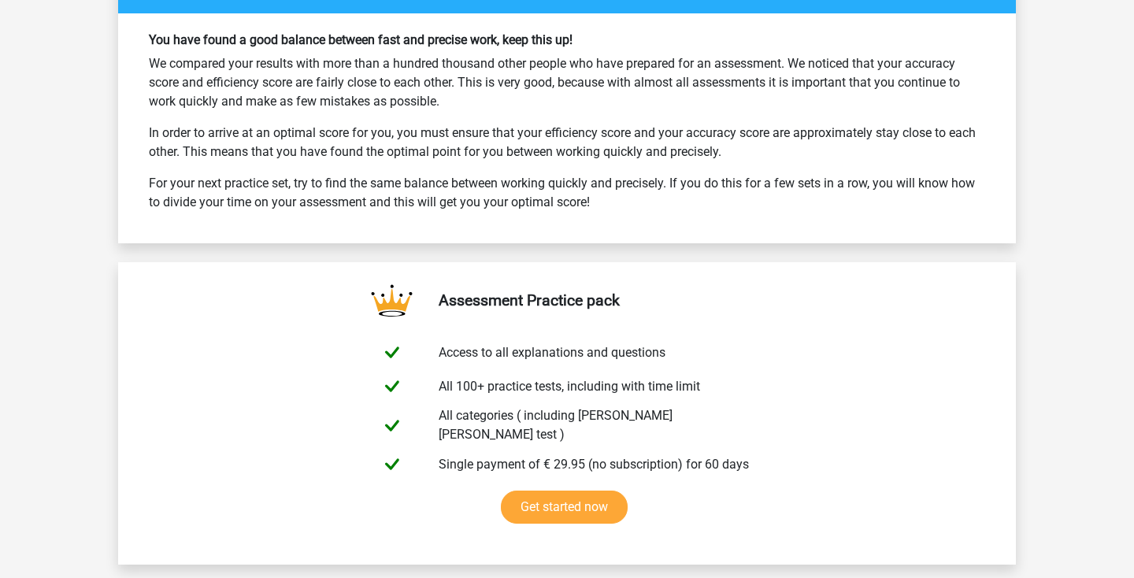
scroll to position [3608, 0]
